Goal: Information Seeking & Learning: Learn about a topic

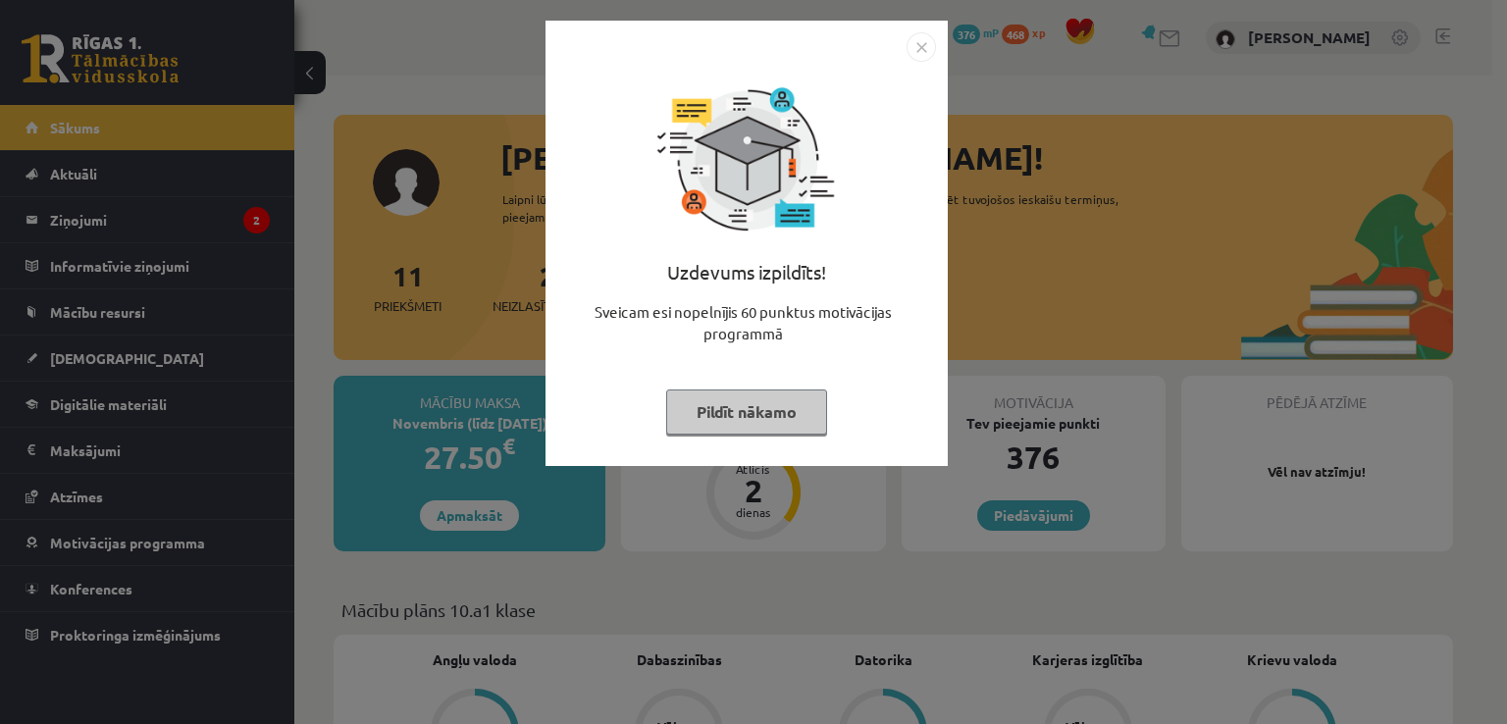
click at [762, 416] on button "Pildīt nākamo" at bounding box center [746, 412] width 161 height 45
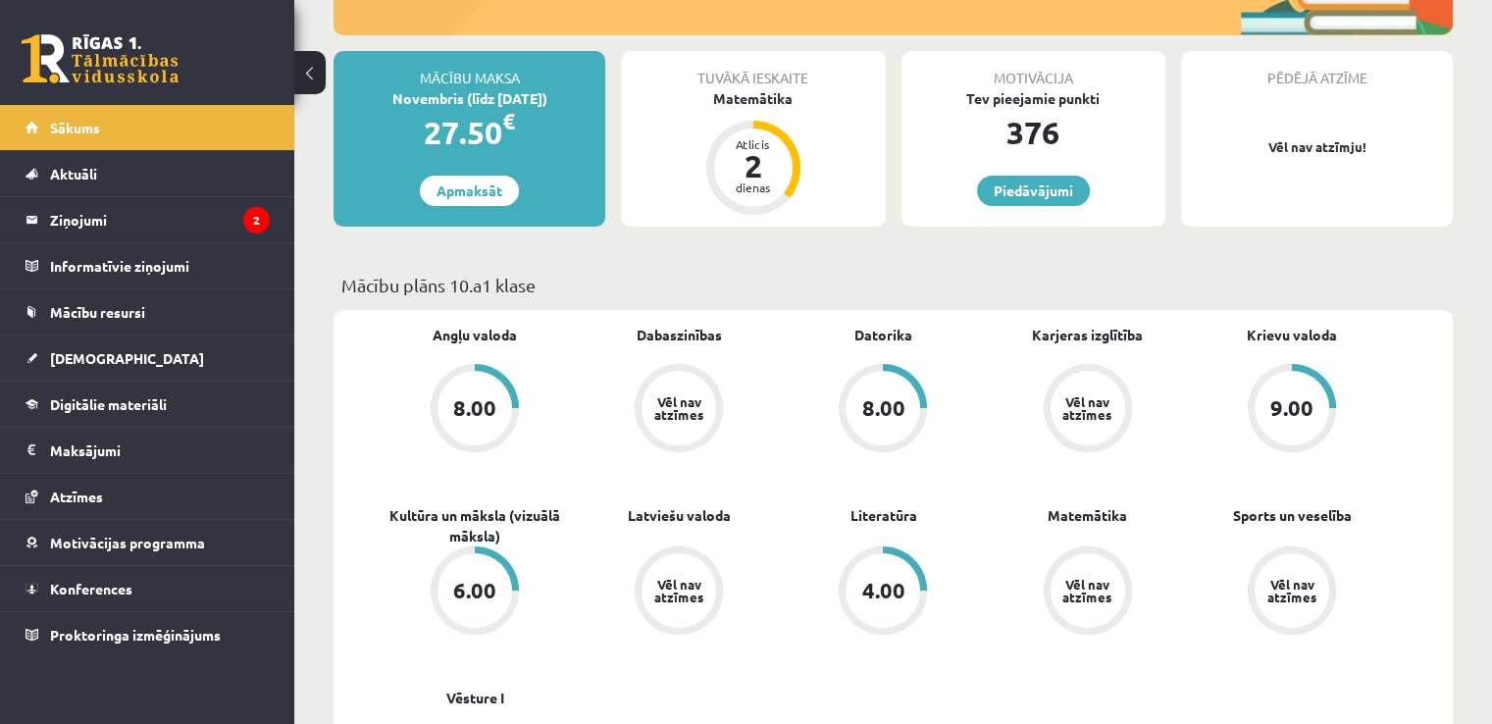
scroll to position [294, 0]
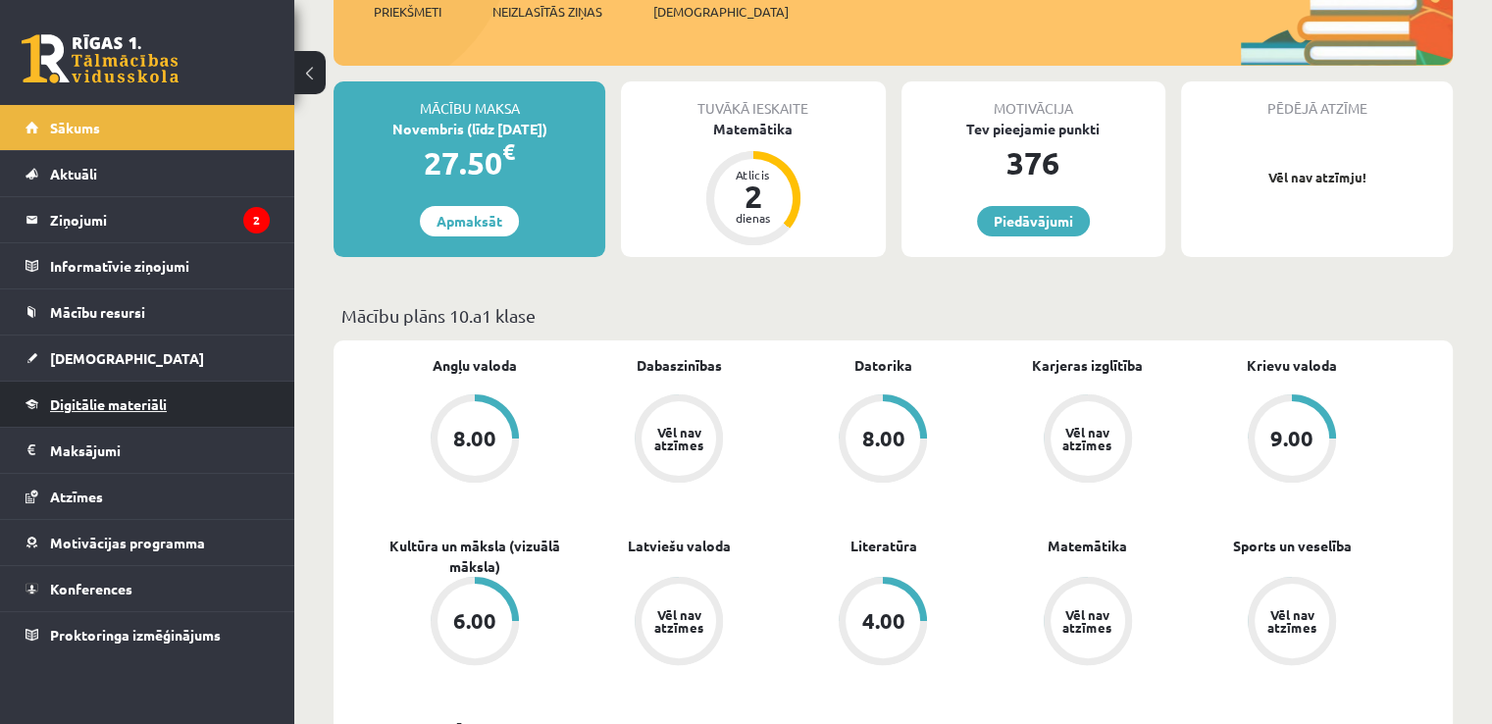
click at [114, 382] on link "Digitālie materiāli" at bounding box center [148, 404] width 244 height 45
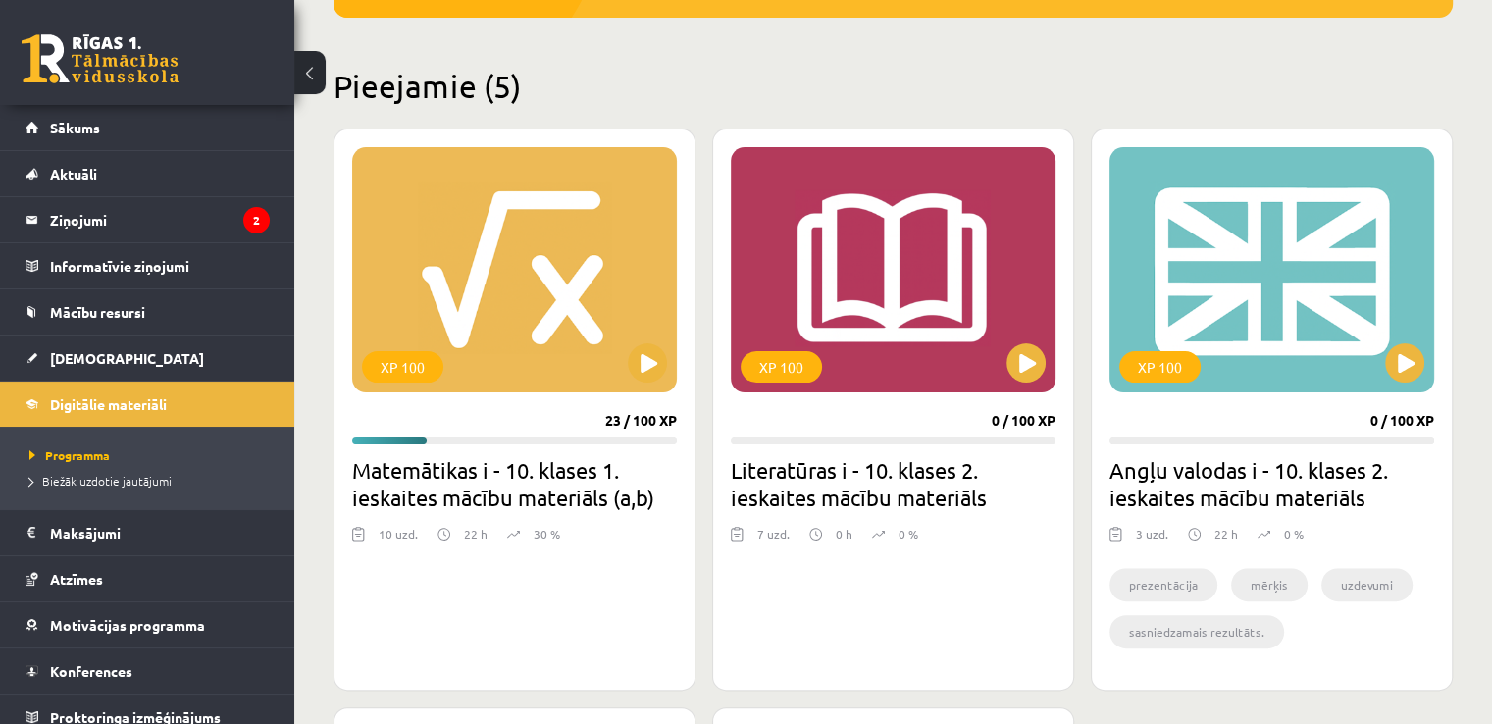
scroll to position [491, 0]
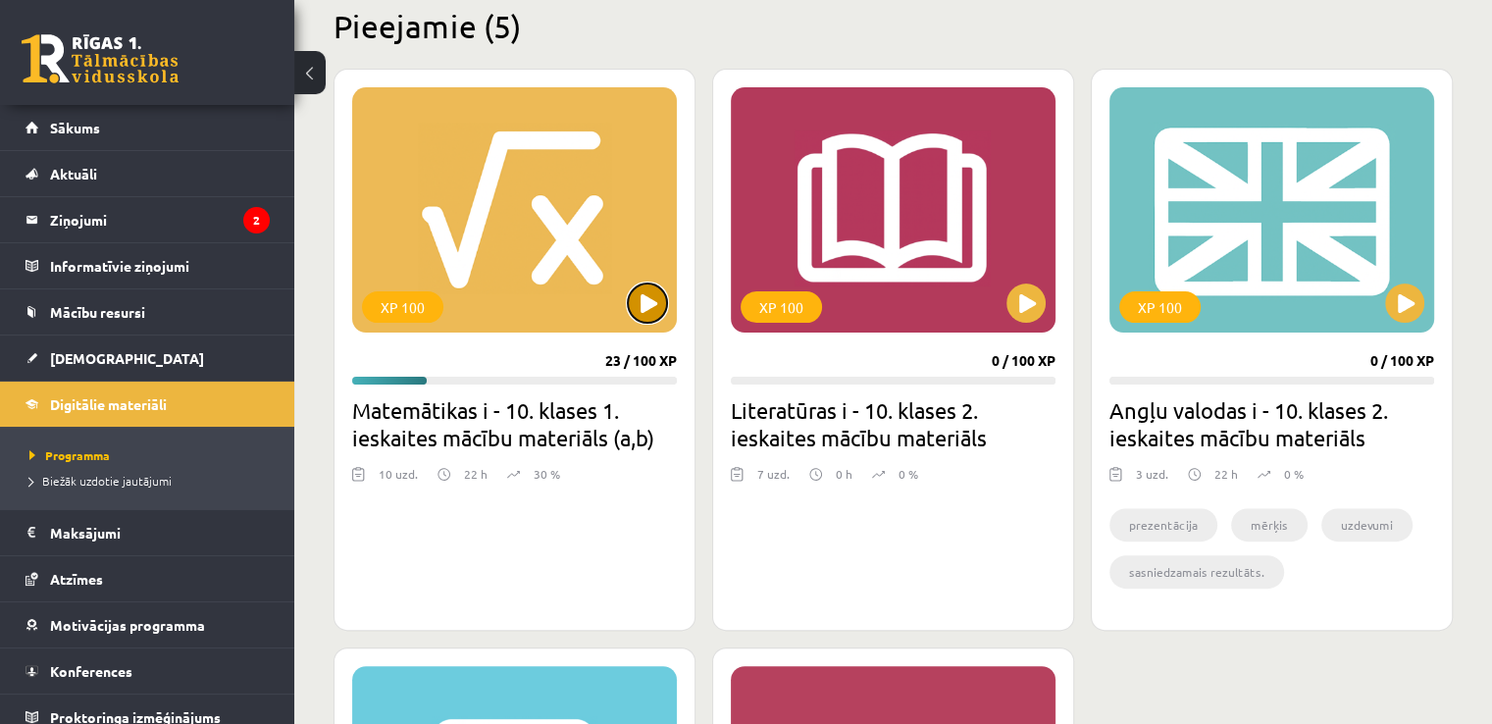
click at [657, 305] on button at bounding box center [647, 303] width 39 height 39
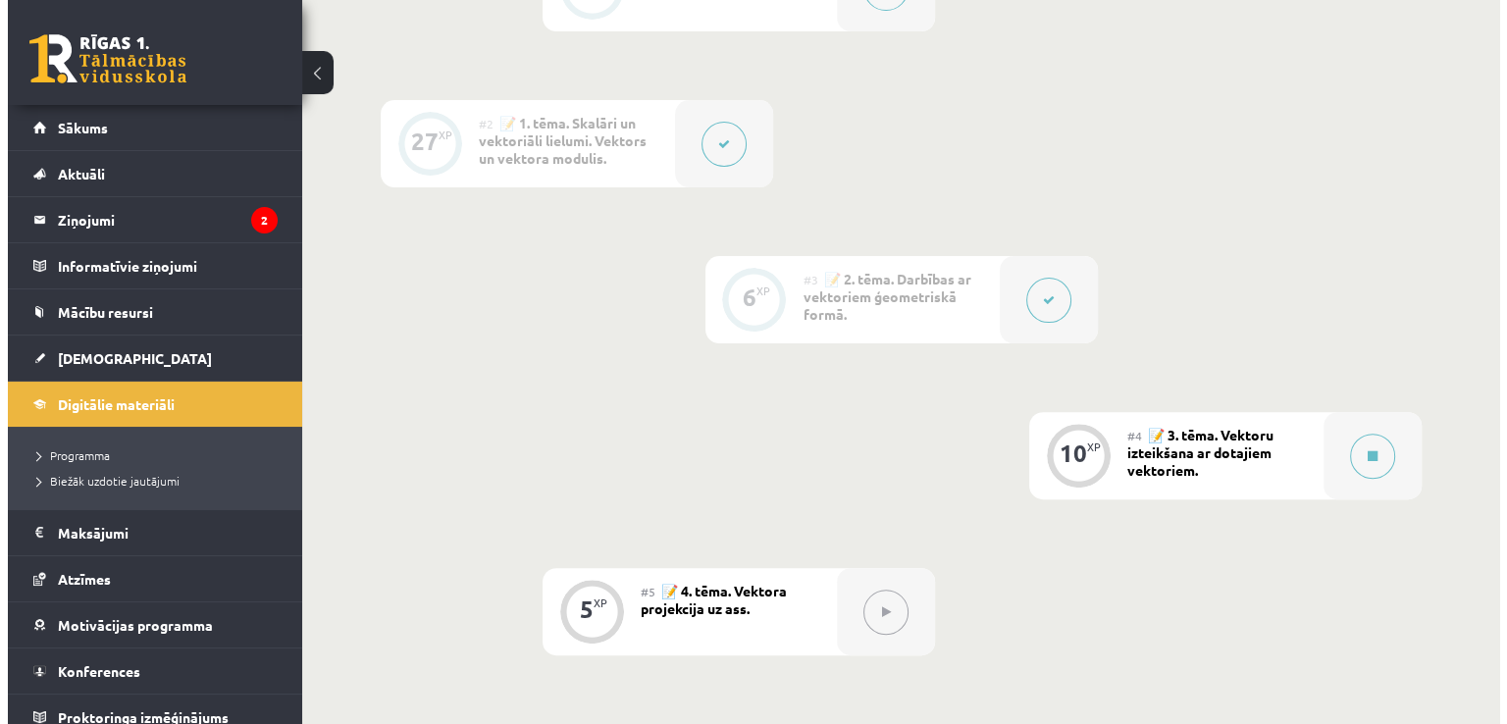
scroll to position [687, 0]
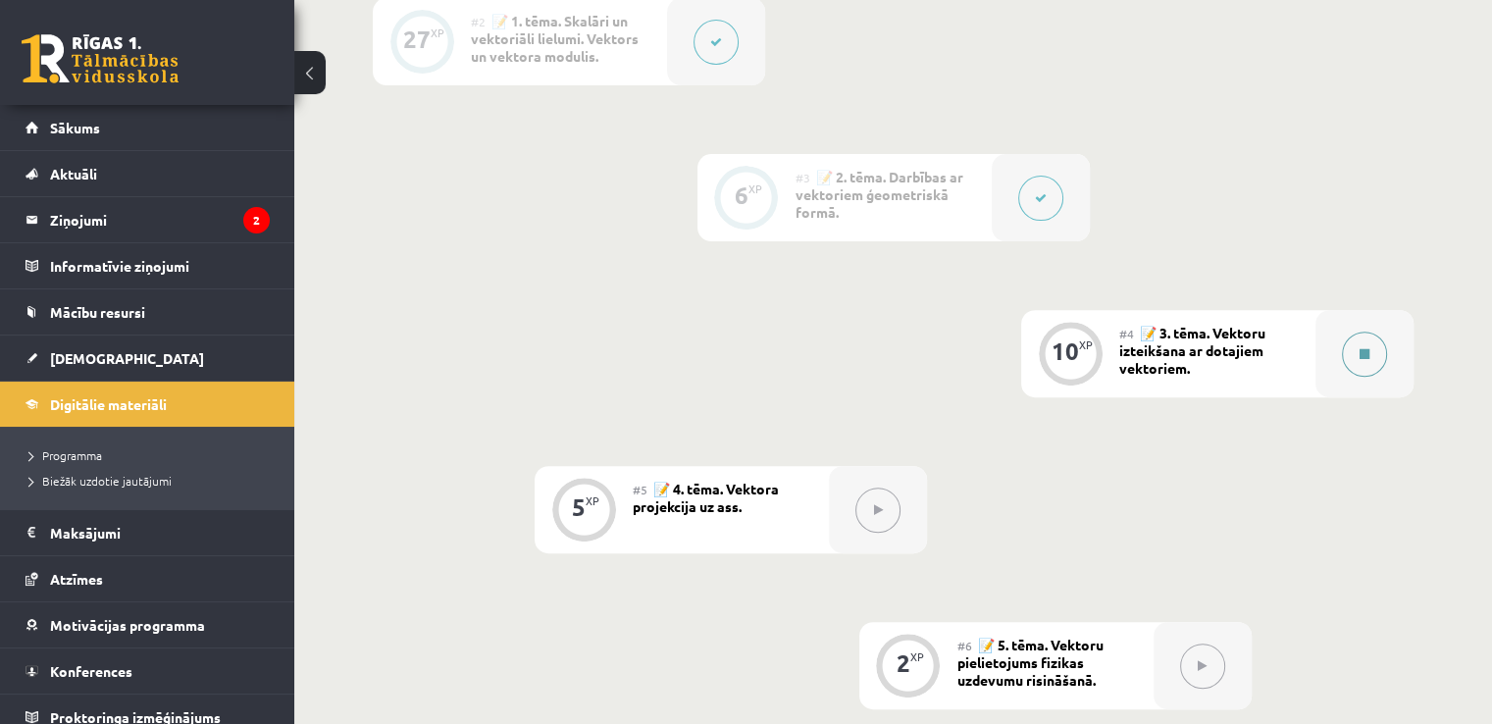
click at [1365, 377] on button at bounding box center [1364, 354] width 45 height 45
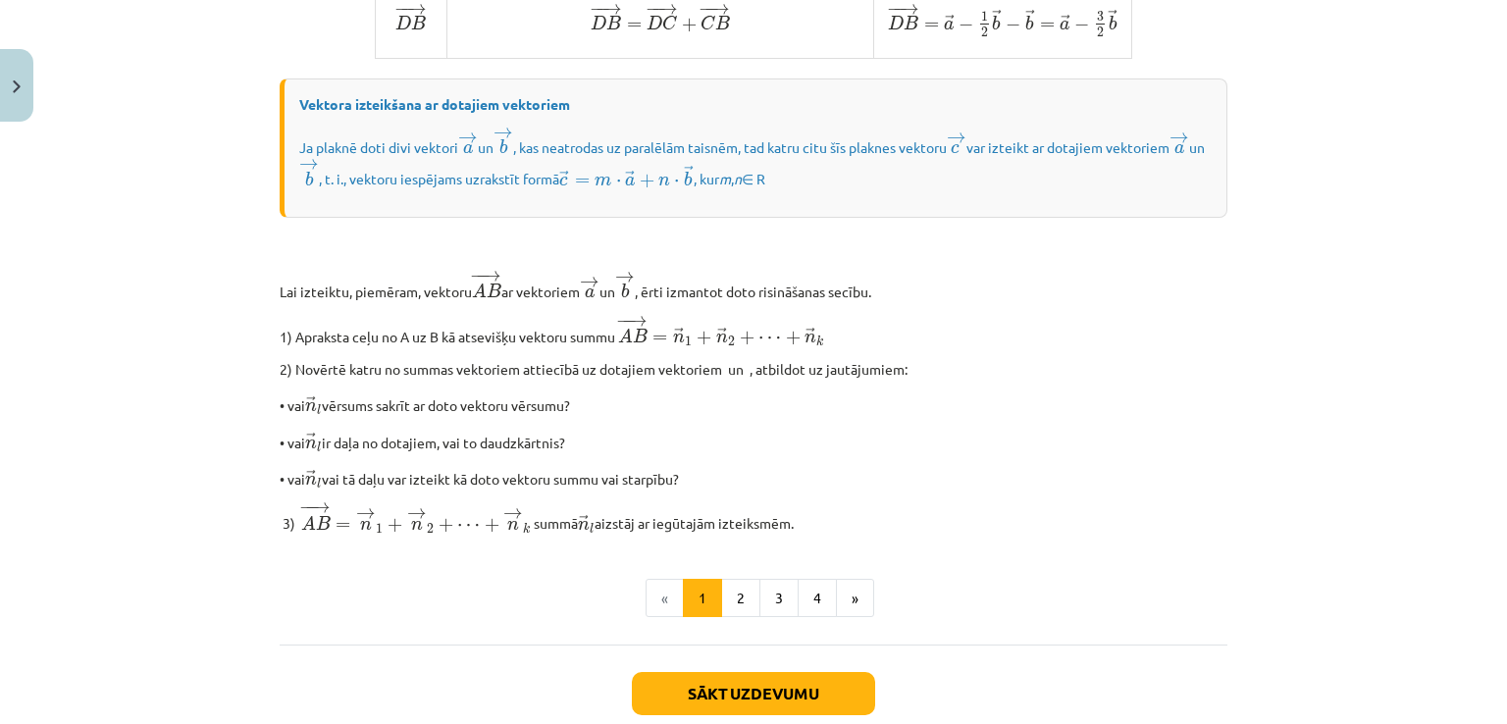
scroll to position [1627, 0]
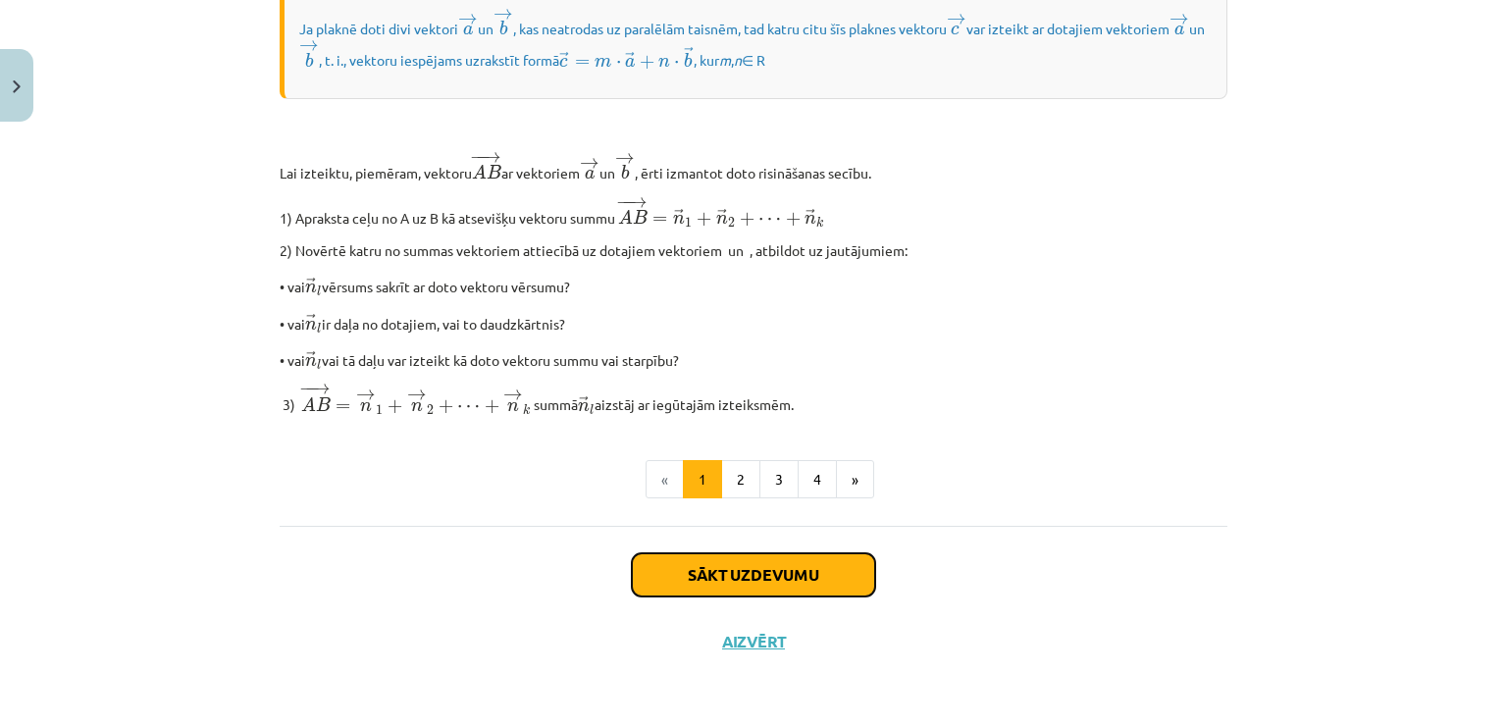
click at [695, 582] on button "Sākt uzdevumu" at bounding box center [753, 574] width 243 height 43
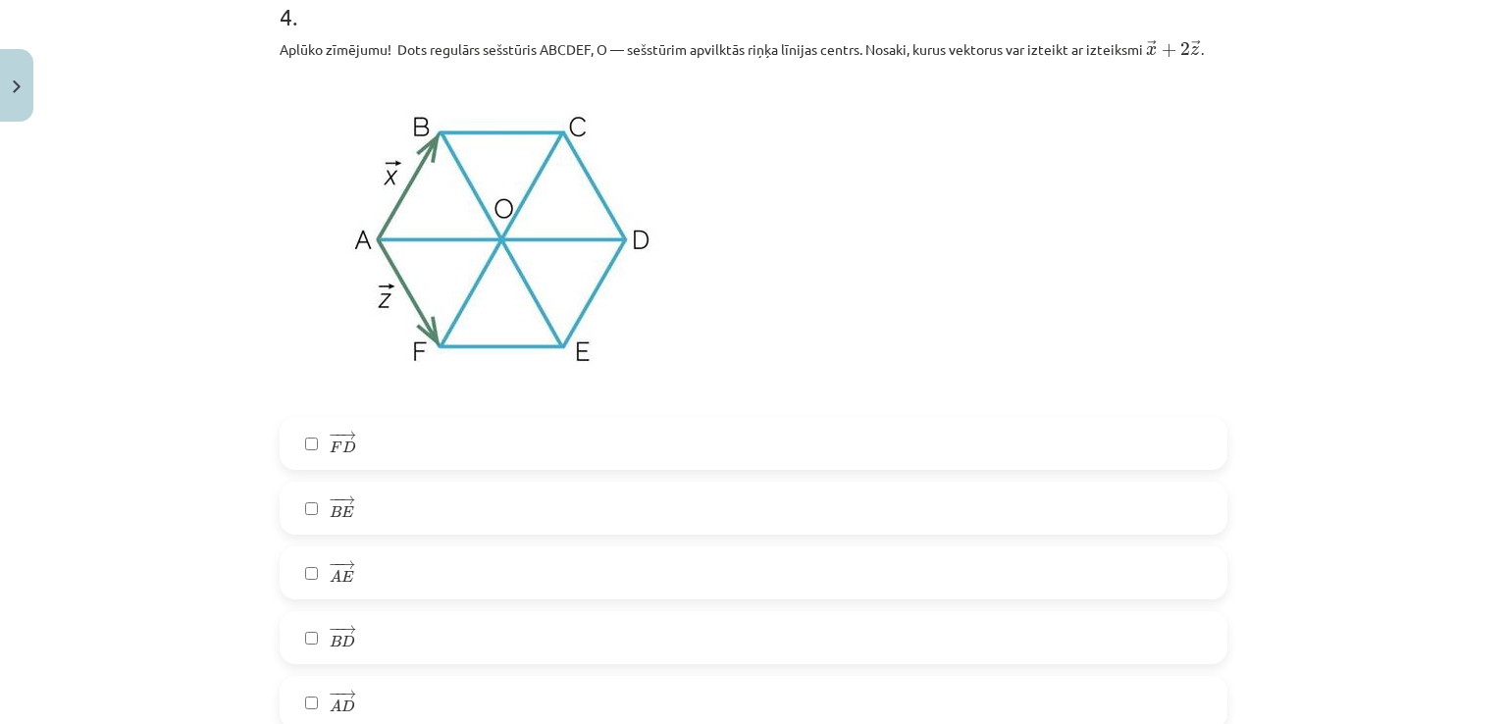
scroll to position [2747, 0]
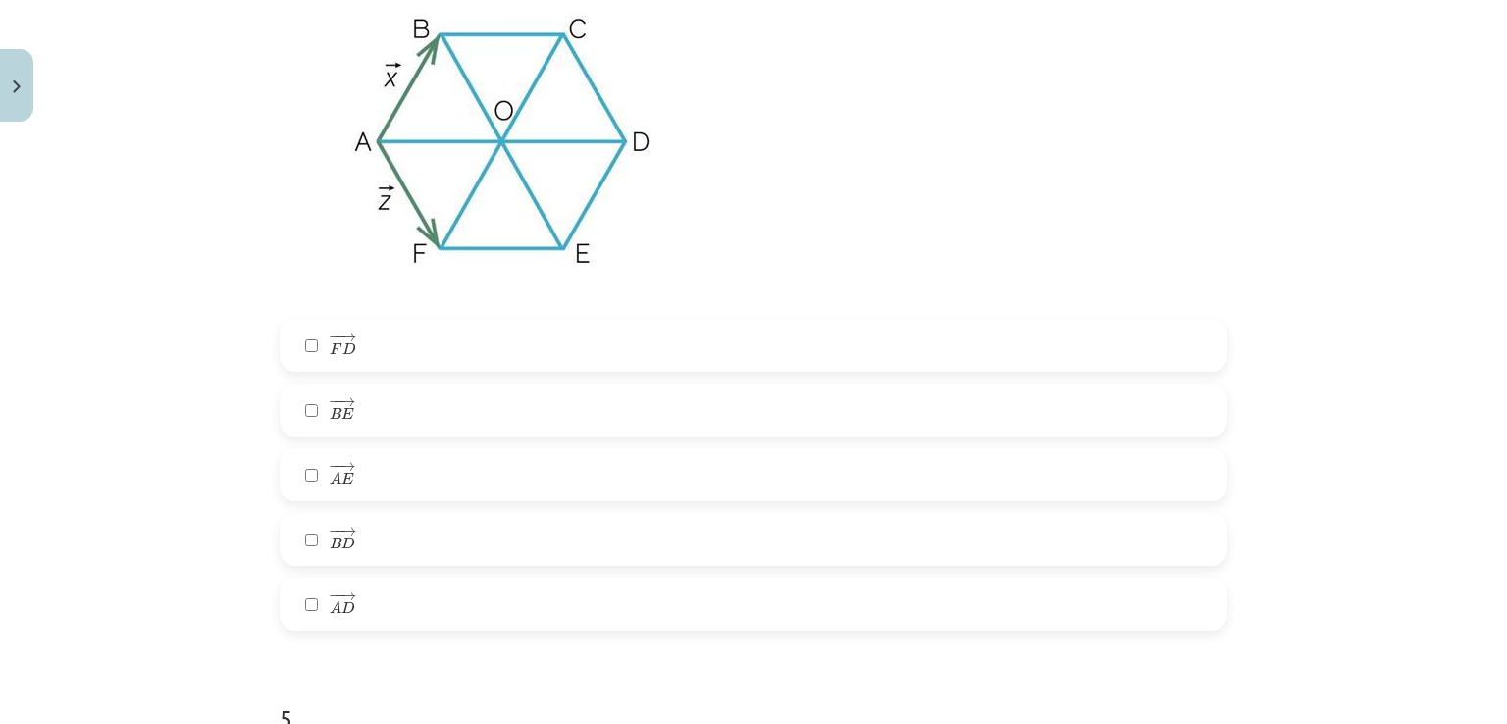
click at [338, 427] on label "− − → B E B E →" at bounding box center [754, 410] width 944 height 49
click at [341, 420] on span "E" at bounding box center [347, 414] width 12 height 12
click at [302, 397] on label "− − → B E B E →" at bounding box center [754, 410] width 944 height 49
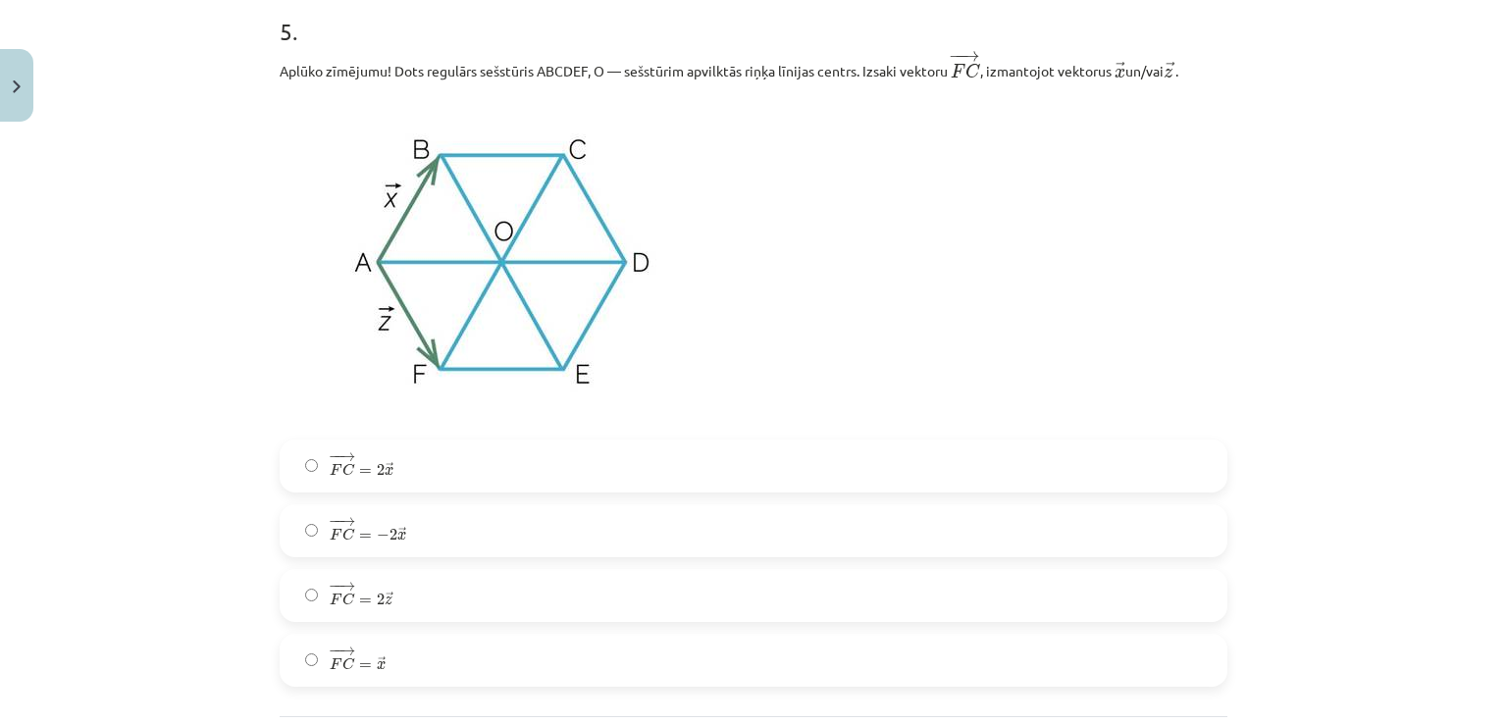
scroll to position [3629, 0]
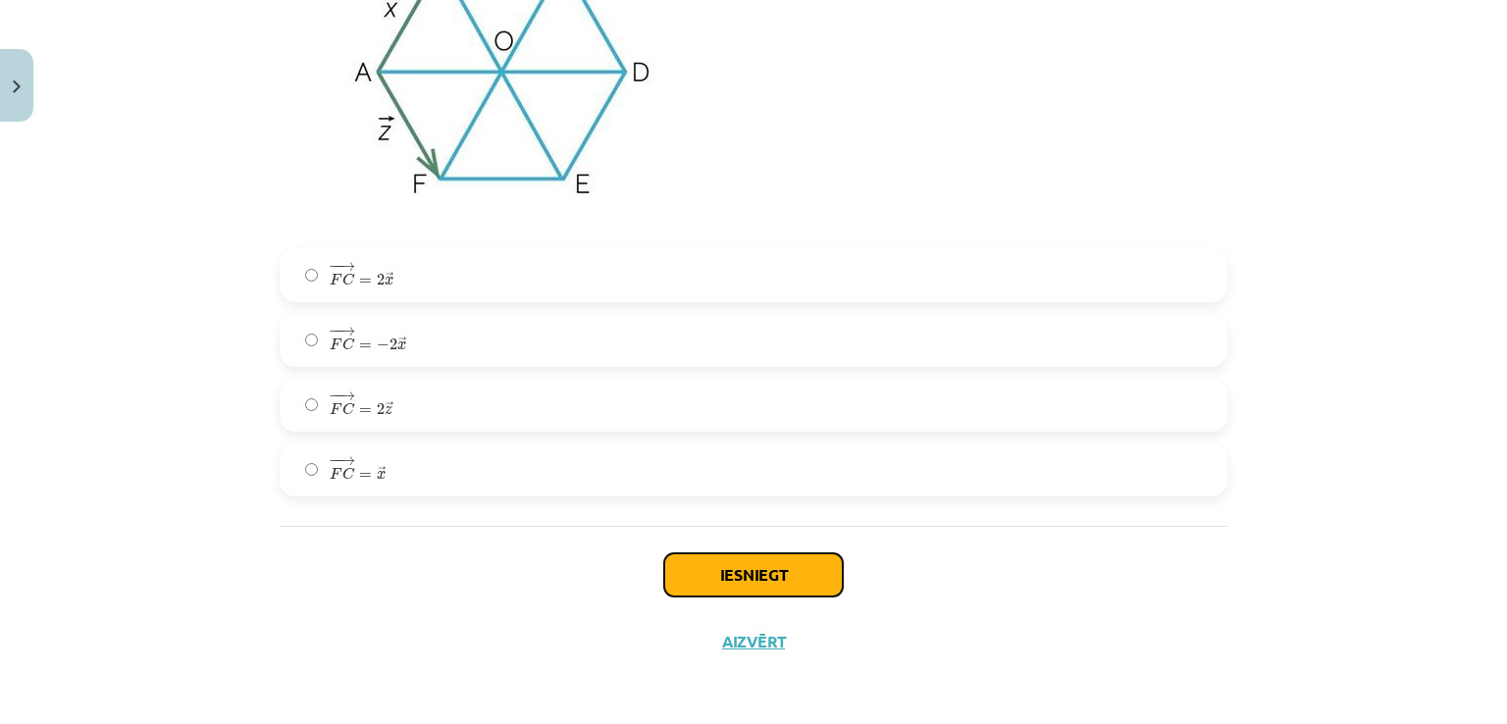
click at [780, 581] on button "Iesniegt" at bounding box center [753, 574] width 179 height 43
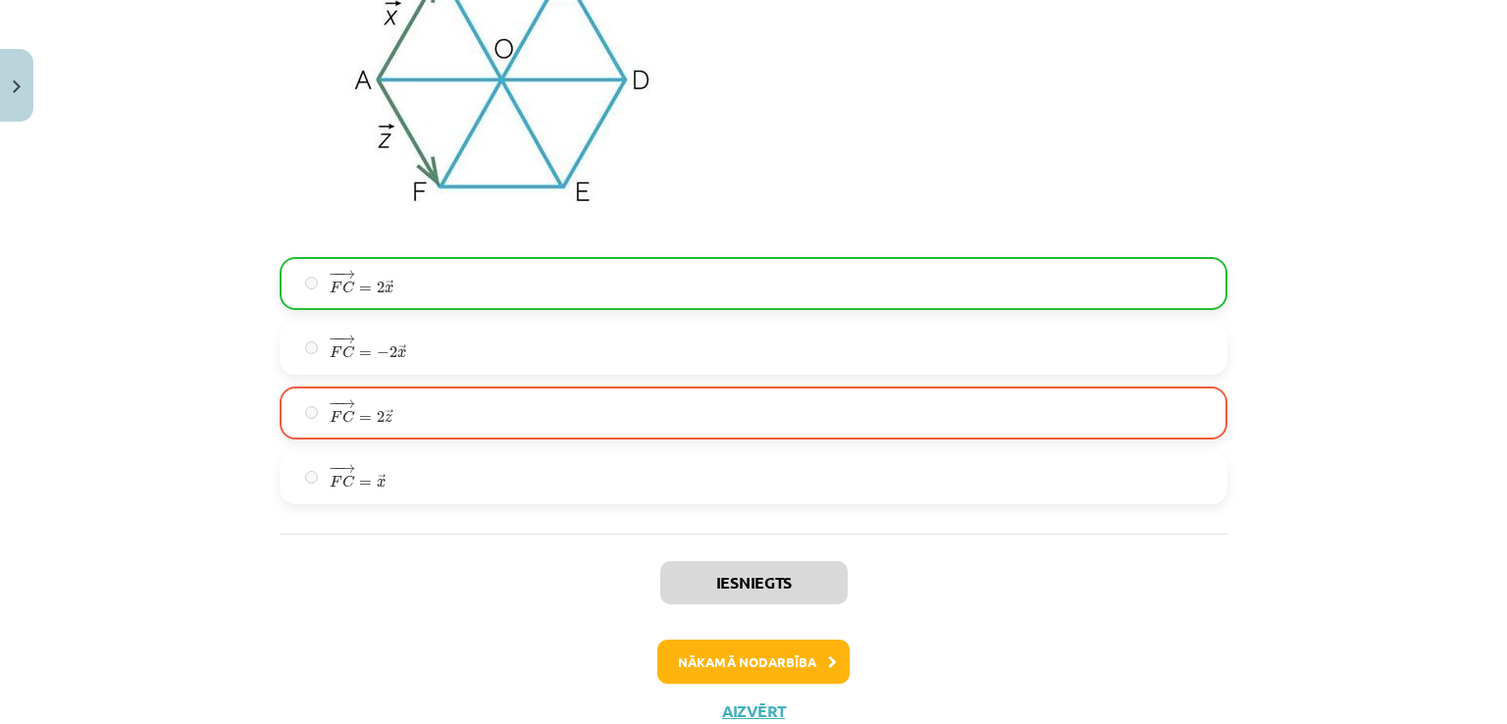
scroll to position [3691, 0]
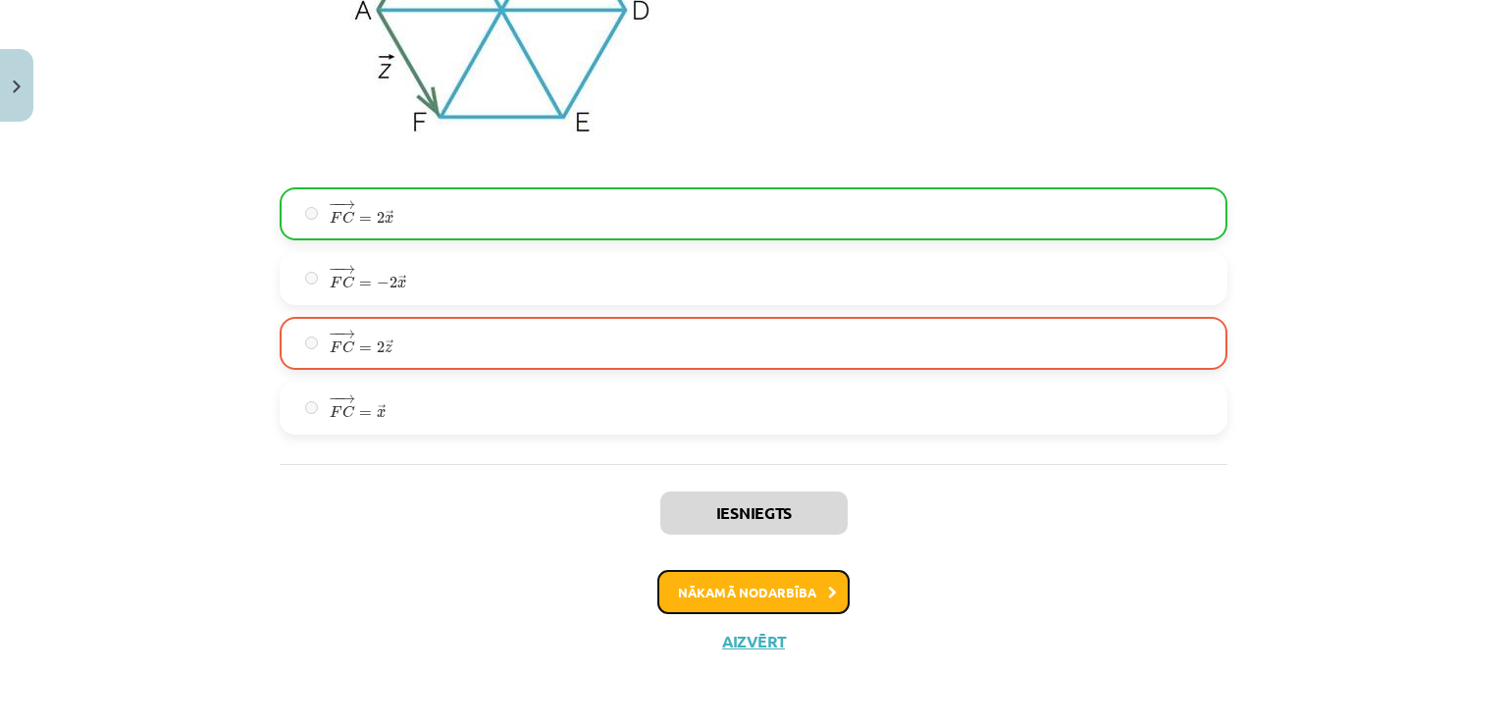
click at [824, 598] on button "Nākamā nodarbība" at bounding box center [753, 592] width 192 height 45
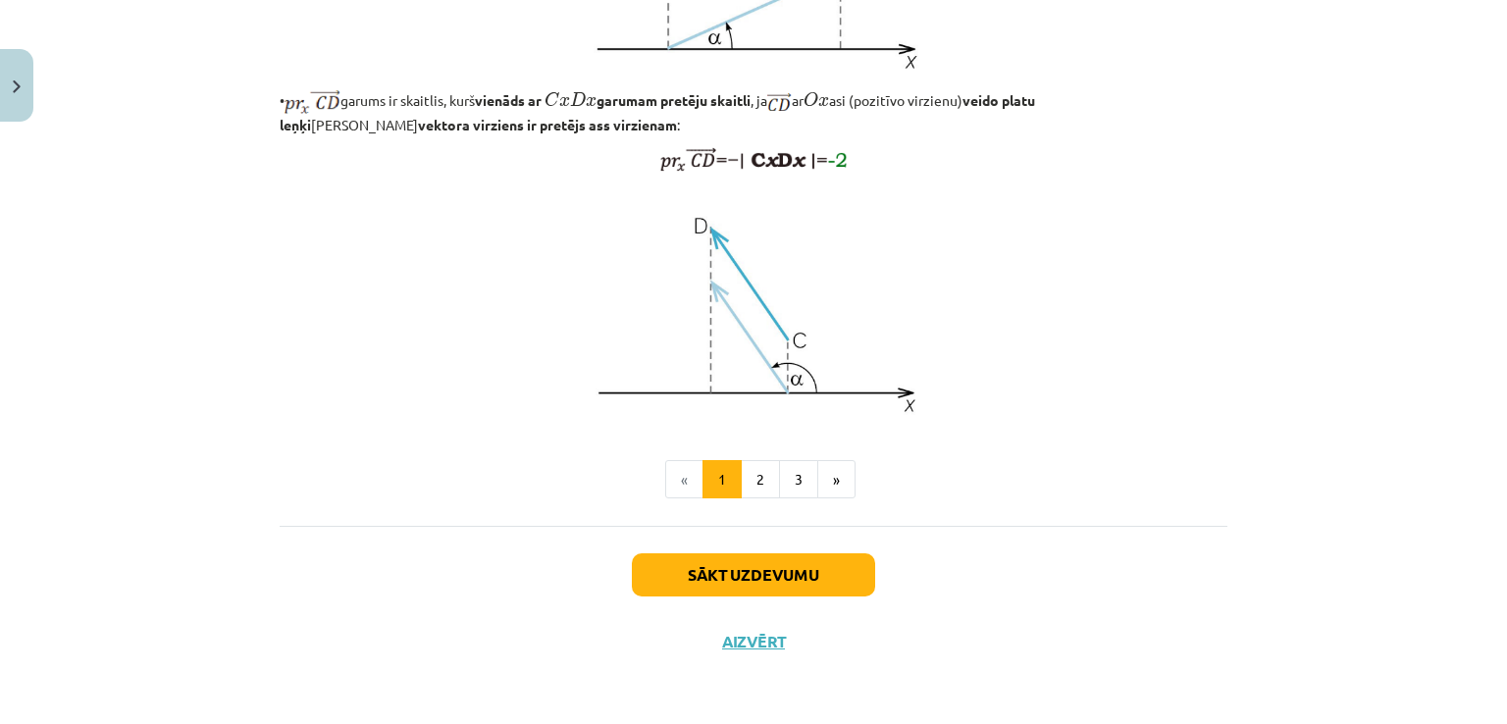
scroll to position [1604, 0]
click at [705, 579] on button "Sākt uzdevumu" at bounding box center [753, 574] width 243 height 43
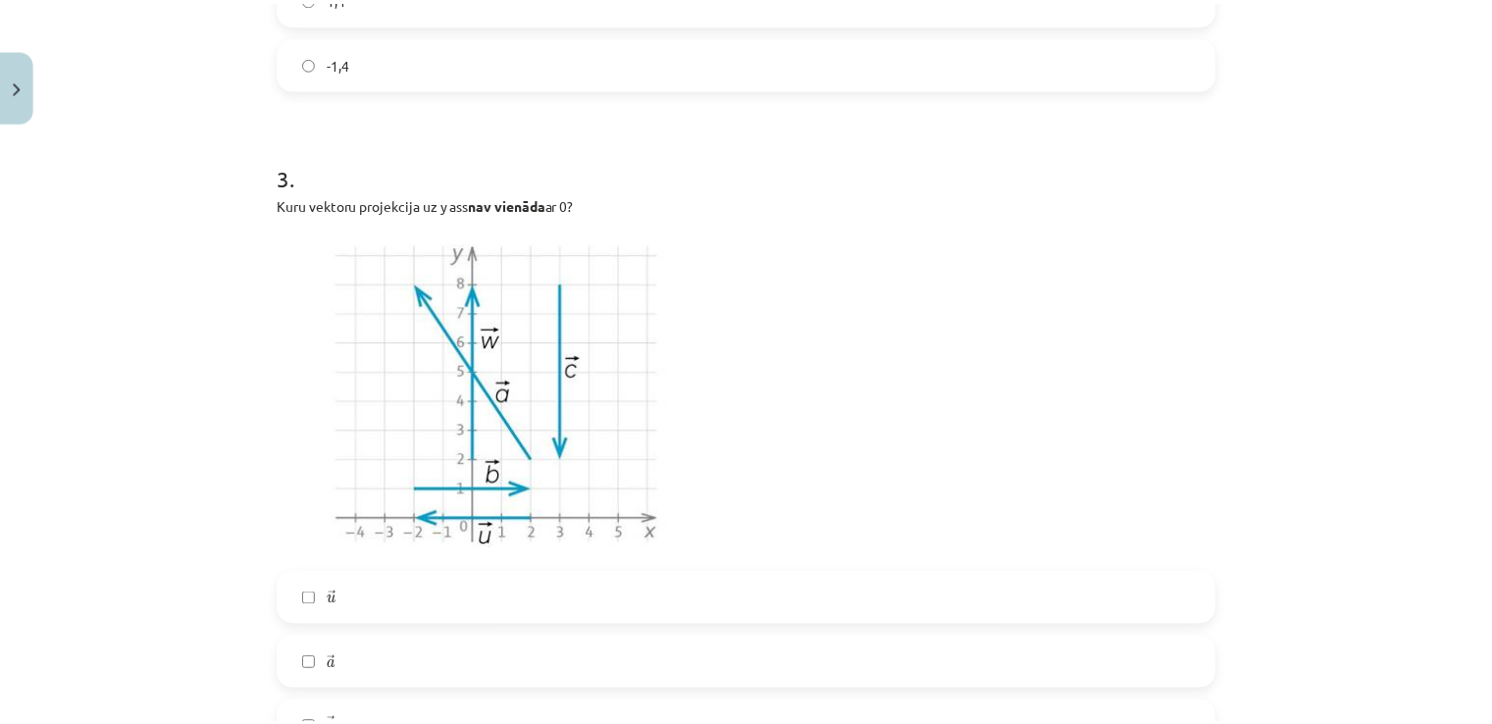
scroll to position [2055, 0]
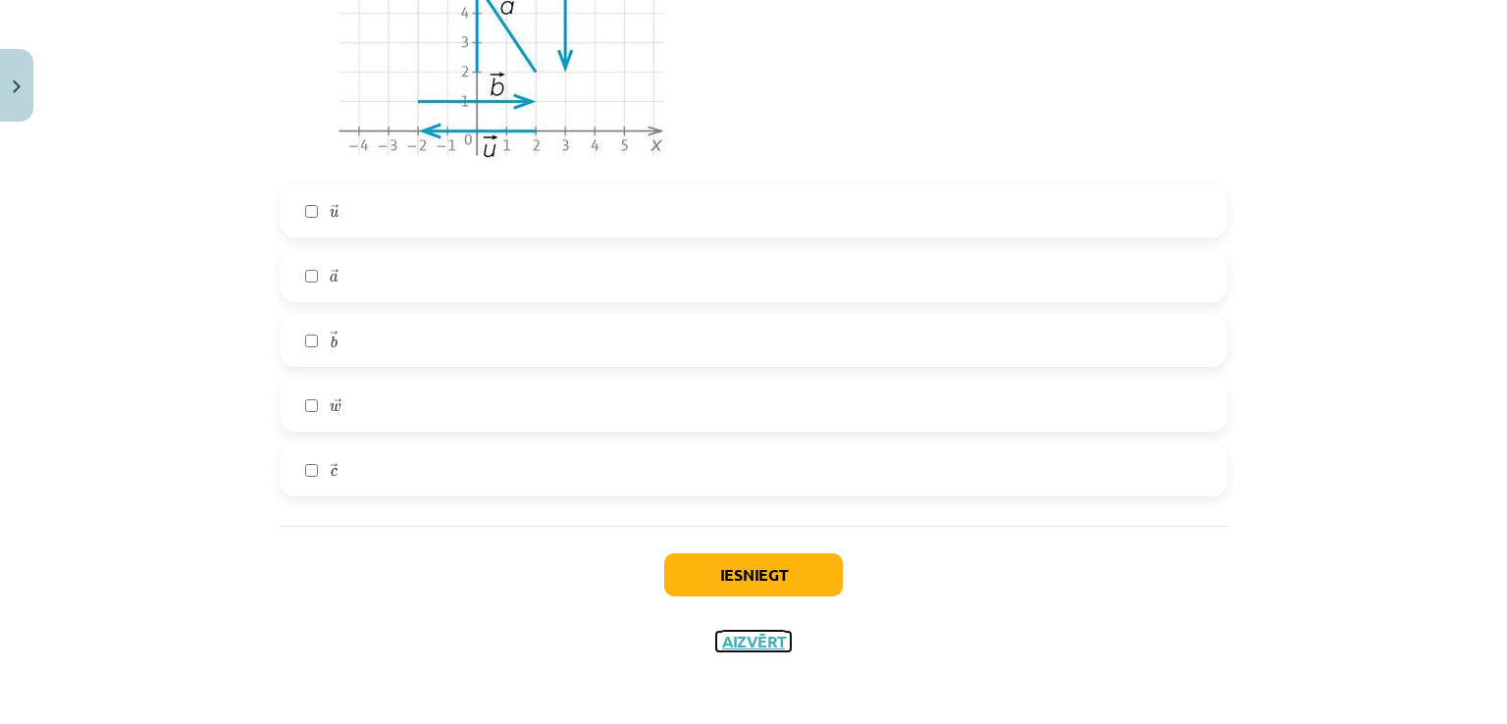
click at [773, 642] on button "Aizvērt" at bounding box center [753, 642] width 75 height 20
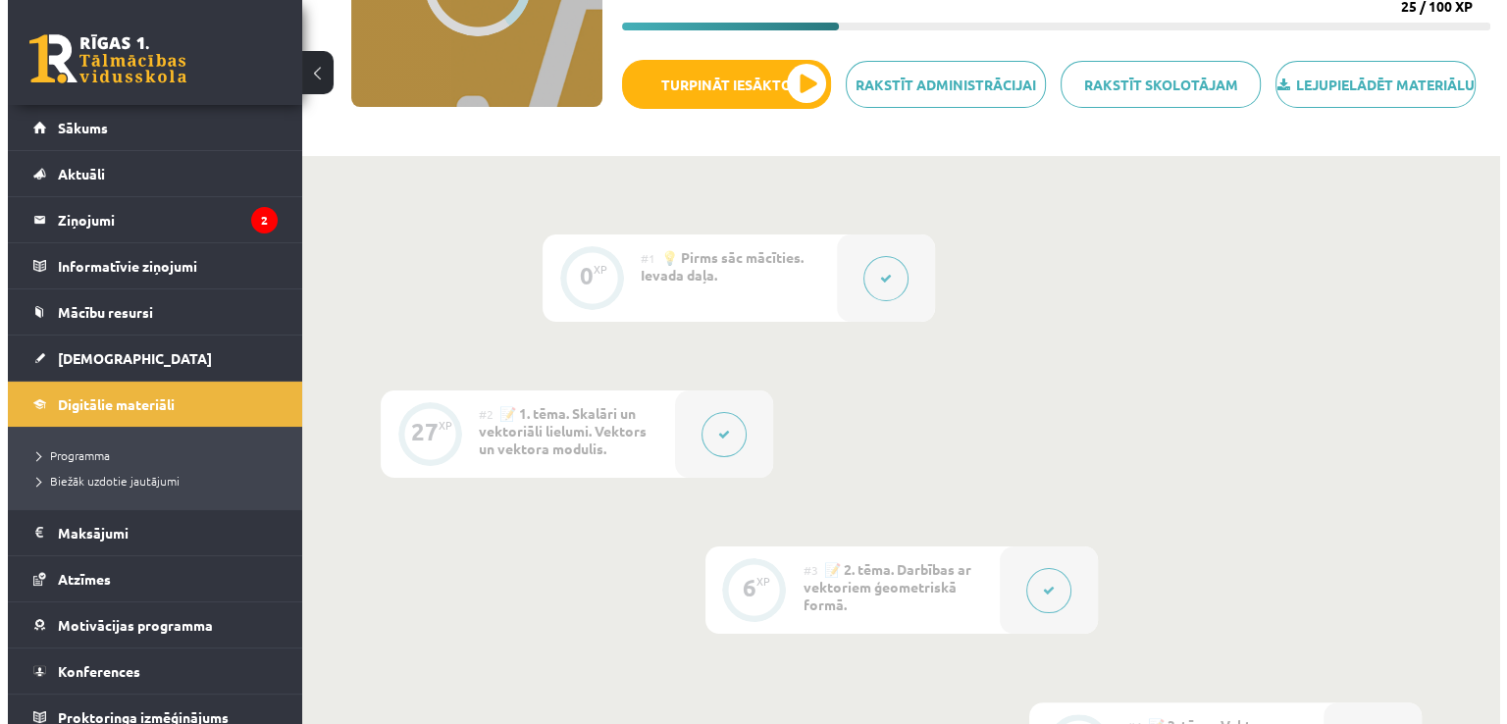
scroll to position [0, 0]
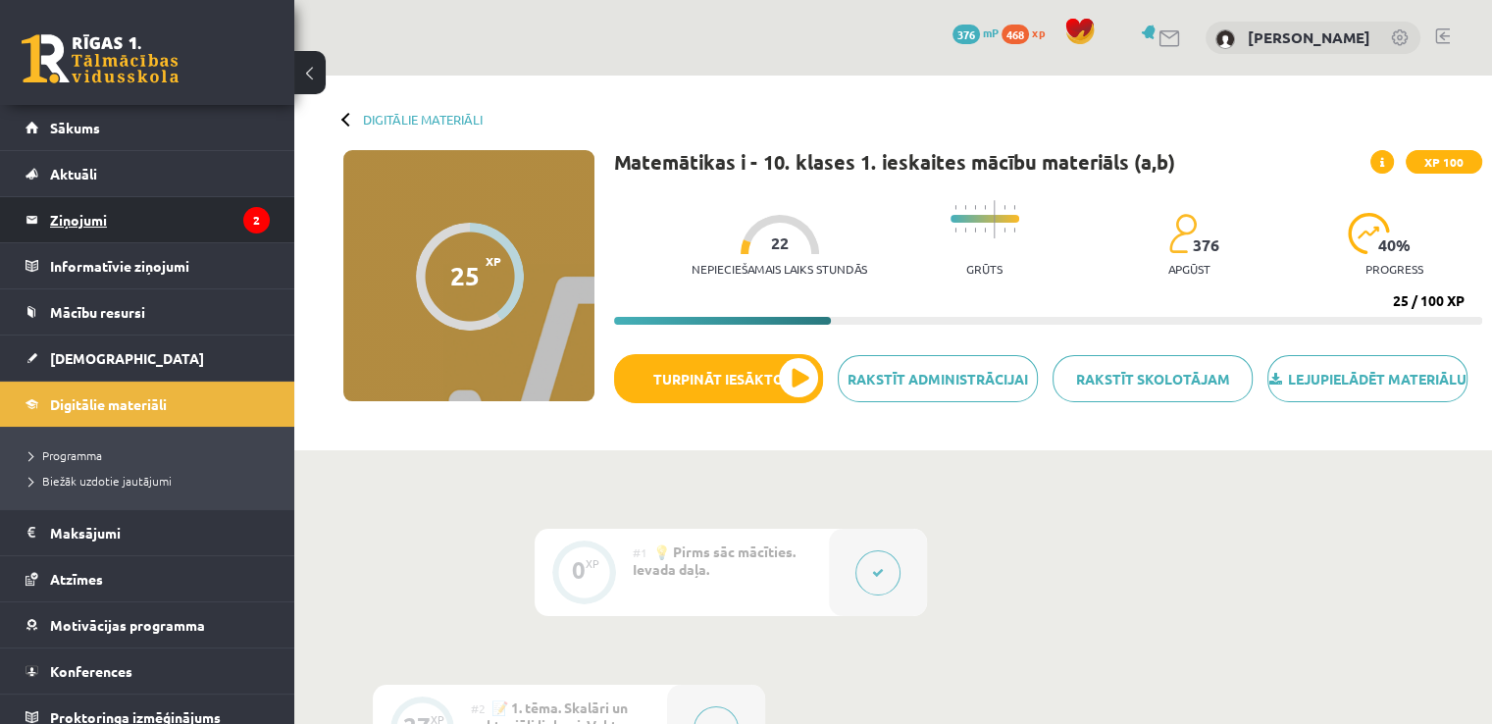
click at [69, 215] on legend "Ziņojumi 2" at bounding box center [160, 219] width 220 height 45
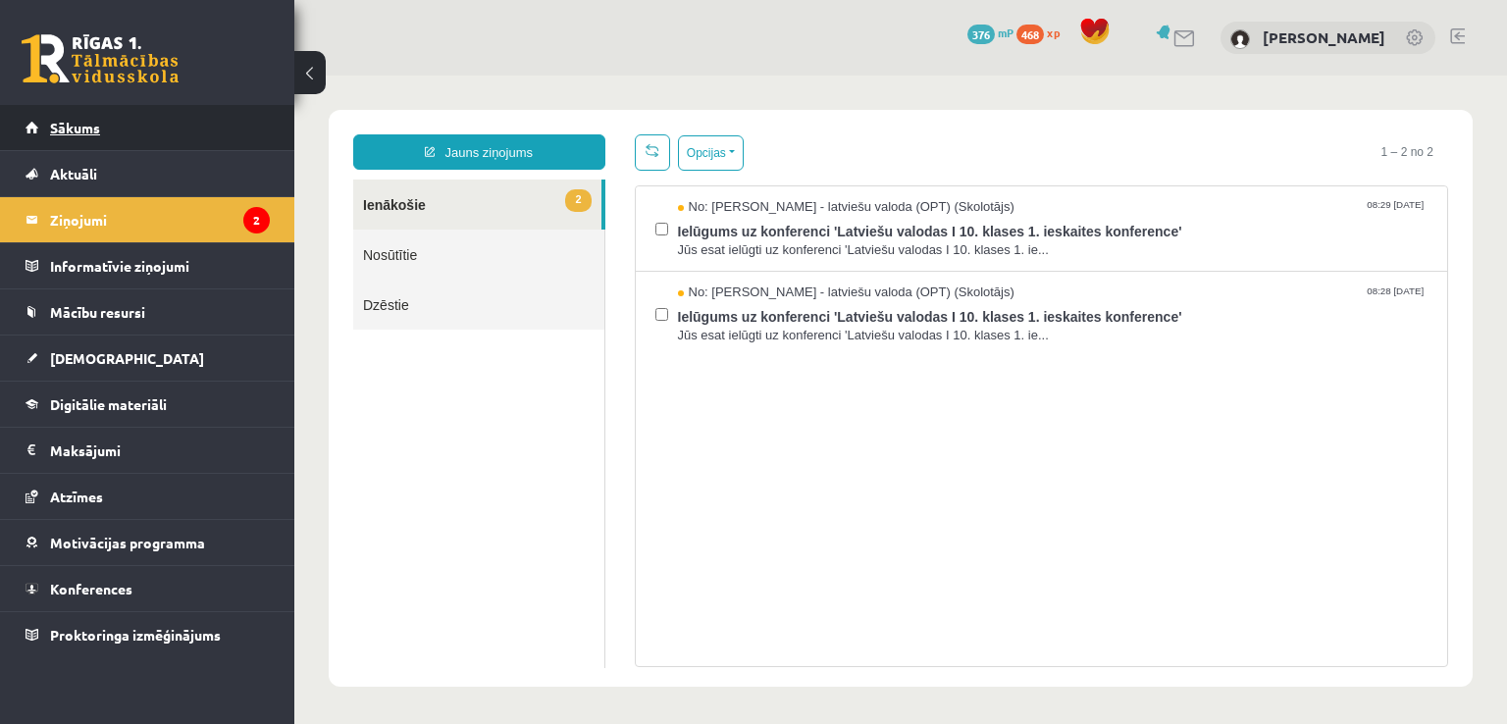
click at [85, 120] on span "Sākums" at bounding box center [75, 128] width 50 height 18
